Goal: Transaction & Acquisition: Purchase product/service

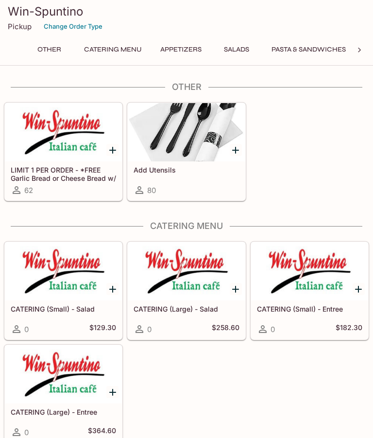
click at [83, 144] on div at bounding box center [63, 132] width 117 height 58
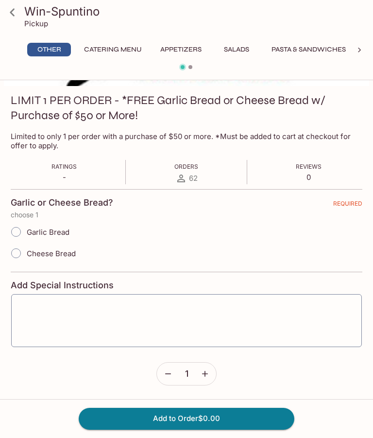
scroll to position [127, 0]
click at [17, 228] on input "Garlic Bread" at bounding box center [16, 231] width 20 height 20
radio input "true"
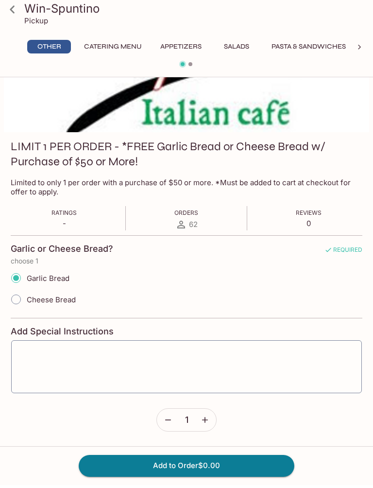
scroll to position [84, 0]
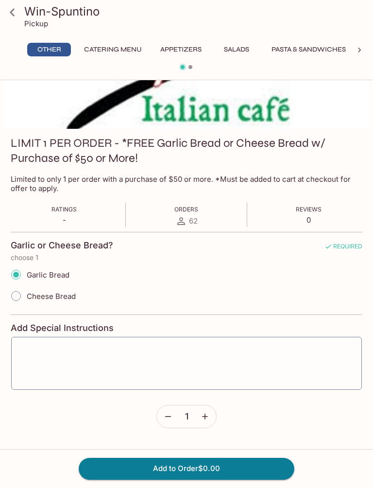
click at [200, 437] on button "Add to Order $0.00" at bounding box center [187, 468] width 216 height 21
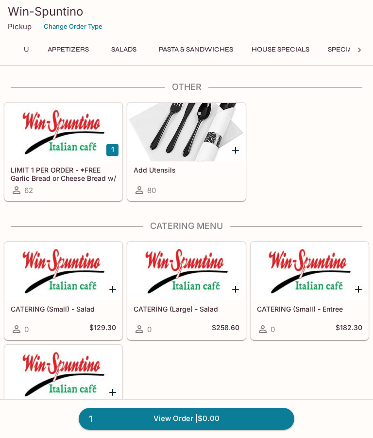
scroll to position [0, 117]
click at [275, 52] on button "House Specials" at bounding box center [276, 50] width 69 height 14
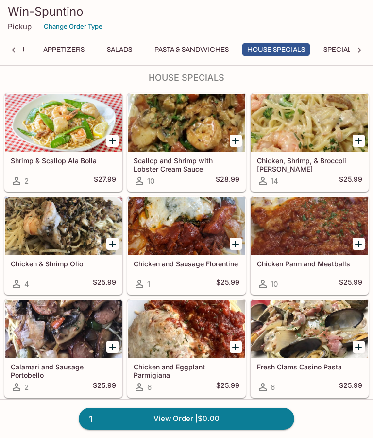
scroll to position [1941, 0]
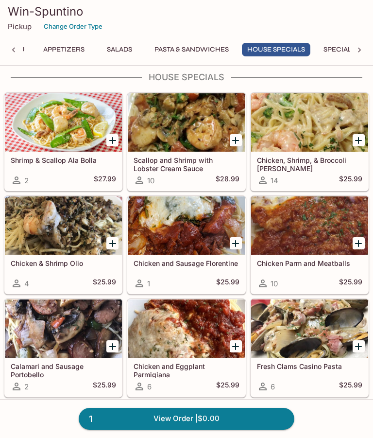
click at [235, 137] on icon "Add Scallop and Shrimp with Lobster Cream Sauce" at bounding box center [236, 141] width 12 height 12
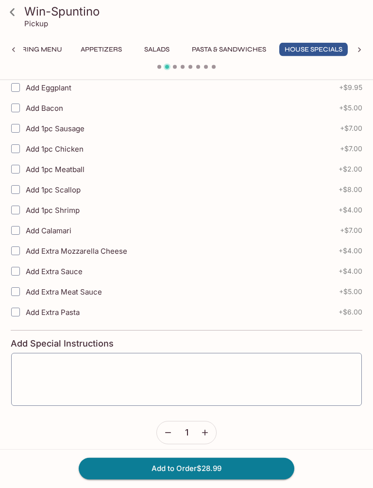
scroll to position [367, 0]
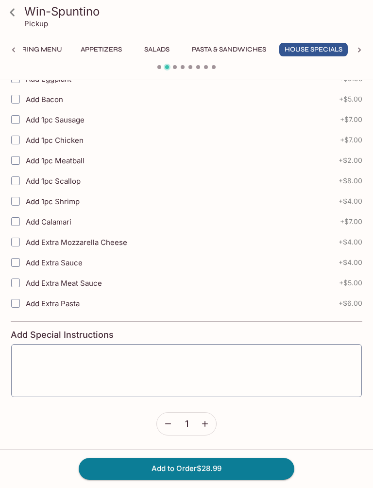
click at [191, 437] on button "Add to Order $28.99" at bounding box center [187, 468] width 216 height 21
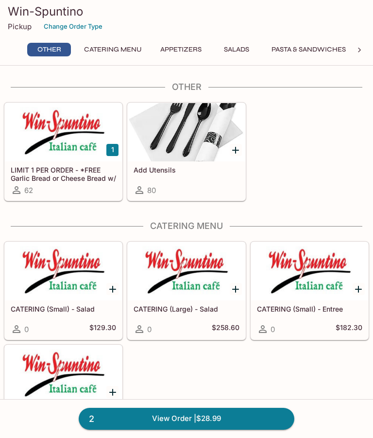
click at [322, 51] on button "Pasta & Sandwiches" at bounding box center [308, 50] width 85 height 14
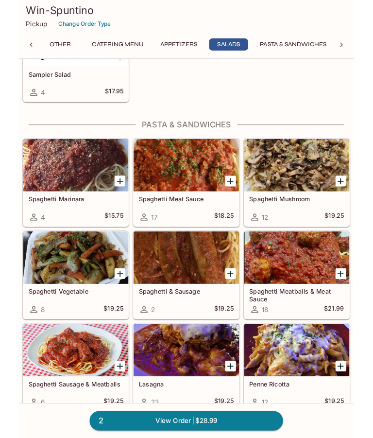
scroll to position [1328, 0]
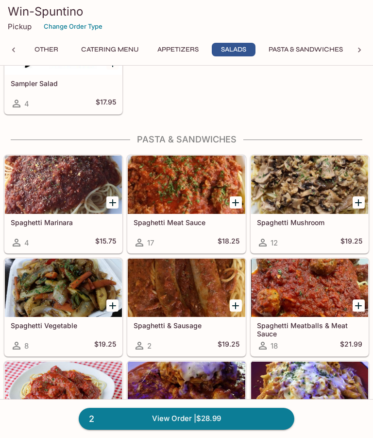
click at [357, 303] on icon "Add Spaghetti Meatballs & Meat Sauce" at bounding box center [359, 306] width 12 height 12
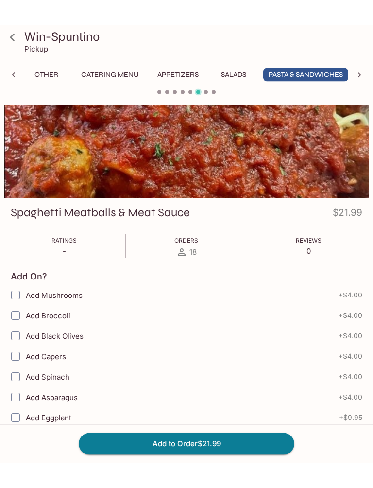
scroll to position [40, 0]
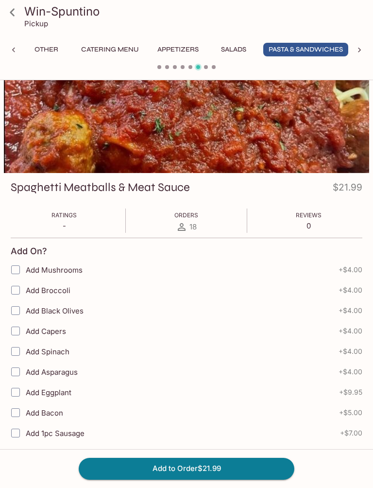
click at [187, 437] on button "Add to Order $21.99" at bounding box center [187, 468] width 216 height 21
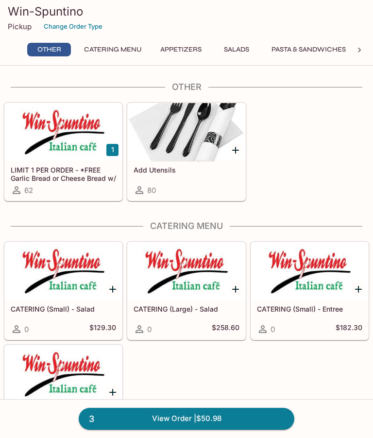
click at [193, 417] on link "3 View Order | $50.98" at bounding box center [187, 418] width 216 height 21
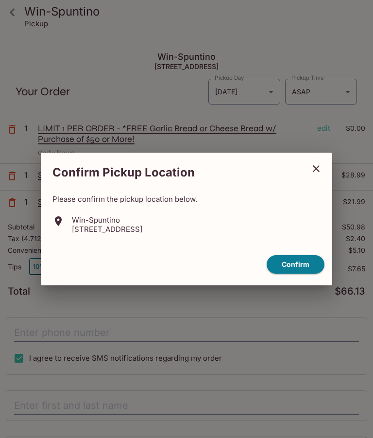
click at [299, 269] on button "Confirm" at bounding box center [296, 264] width 58 height 19
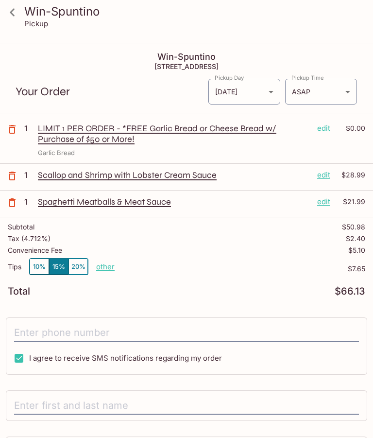
click at [38, 264] on button "10%" at bounding box center [39, 267] width 19 height 16
click at [80, 328] on input "tel" at bounding box center [186, 333] width 345 height 18
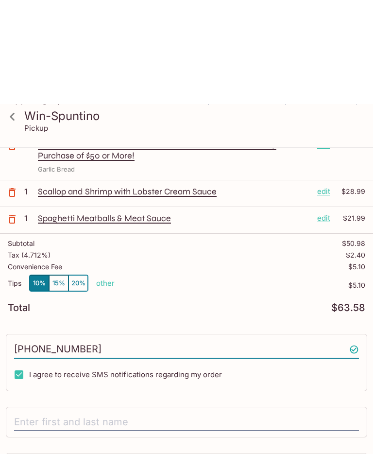
scroll to position [83, 0]
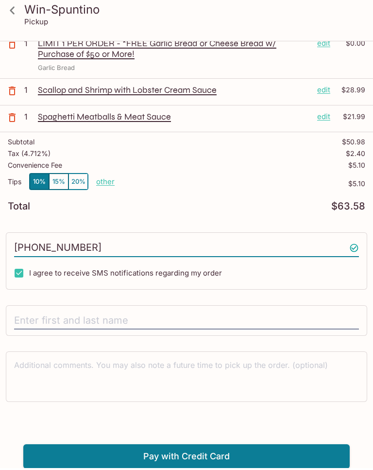
type input "[PHONE_NUMBER]"
click at [105, 321] on input "text" at bounding box center [186, 322] width 345 height 18
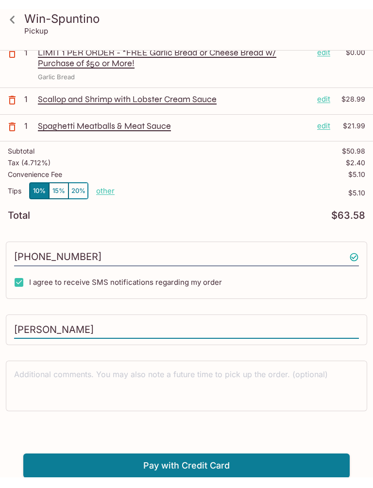
scroll to position [65, 0]
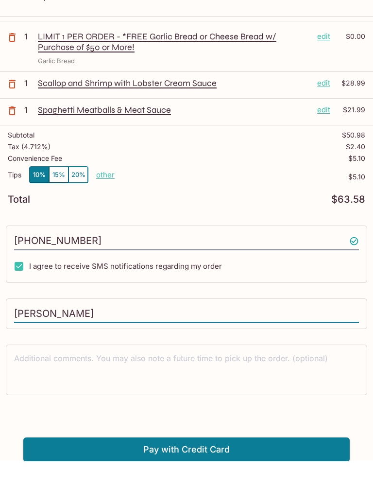
type input "[PERSON_NAME]"
click at [195, 437] on button "Pay with Credit Card" at bounding box center [186, 476] width 327 height 24
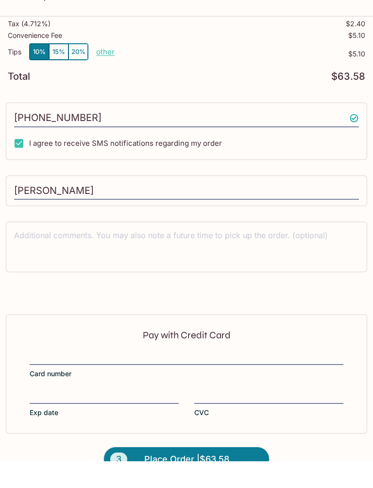
scroll to position [211, 0]
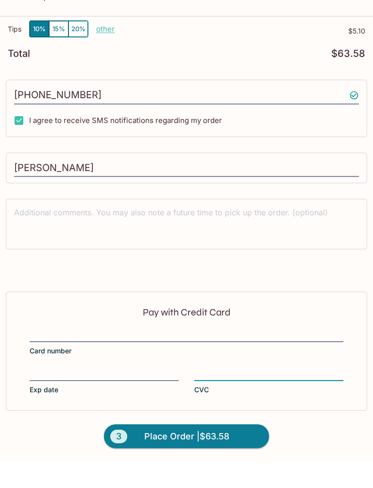
click at [183, 437] on span "Place Order | $63.58" at bounding box center [186, 463] width 85 height 16
